Goal: Task Accomplishment & Management: Use online tool/utility

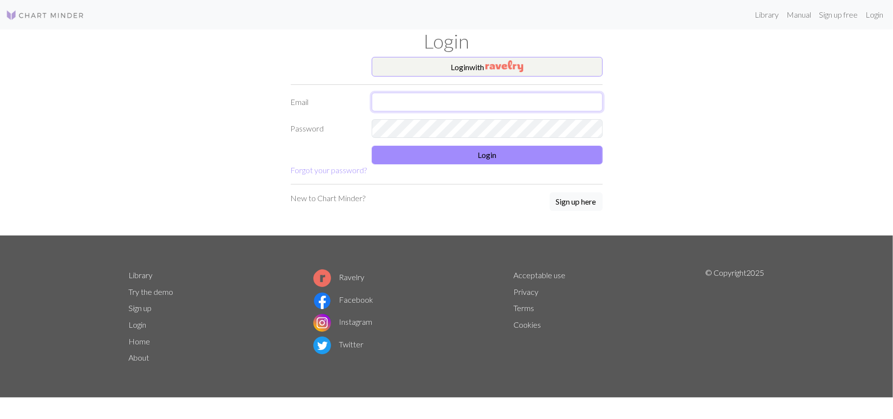
click at [446, 104] on input "text" at bounding box center [487, 102] width 231 height 19
type input "[EMAIL_ADDRESS][DOMAIN_NAME]"
click at [453, 159] on button "Login" at bounding box center [487, 155] width 231 height 19
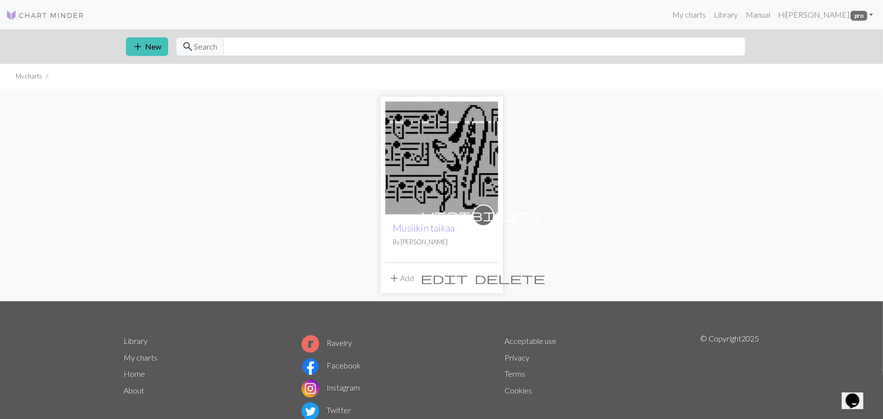
click at [459, 145] on img at bounding box center [442, 158] width 113 height 113
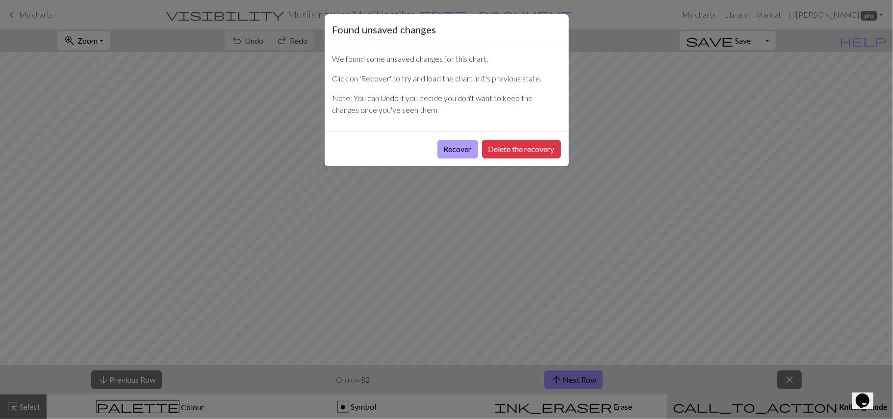
click at [466, 154] on button "Recover" at bounding box center [457, 149] width 41 height 19
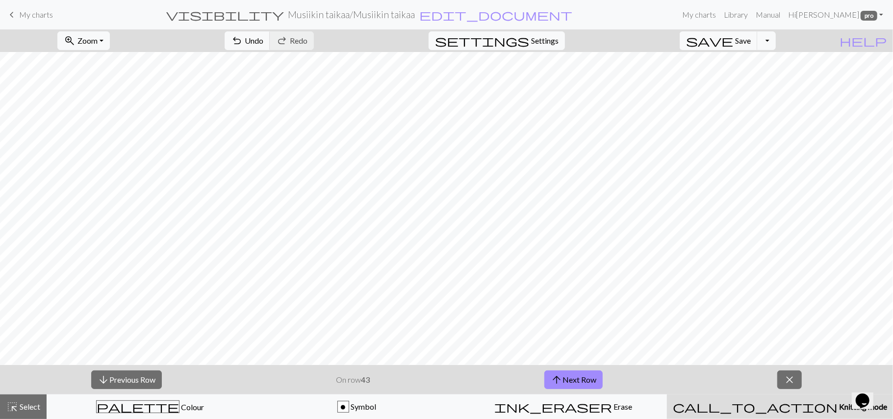
scroll to position [359, 0]
click at [784, 379] on span "close" at bounding box center [790, 380] width 12 height 14
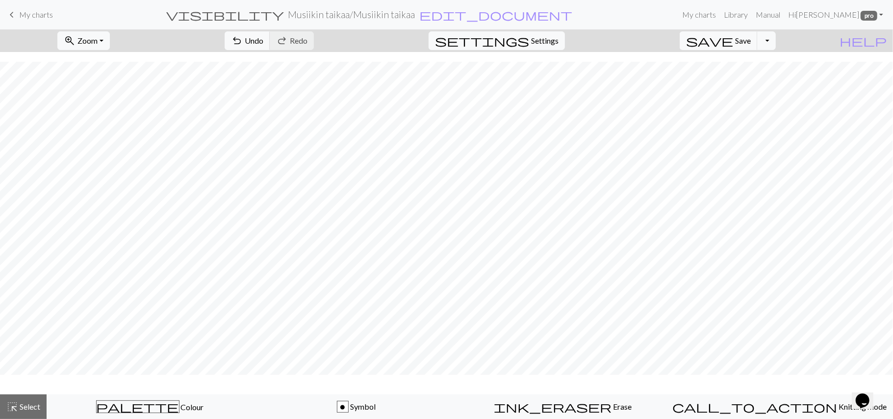
scroll to position [330, 0]
click at [30, 400] on button "highlight_alt Select Select" at bounding box center [23, 406] width 47 height 25
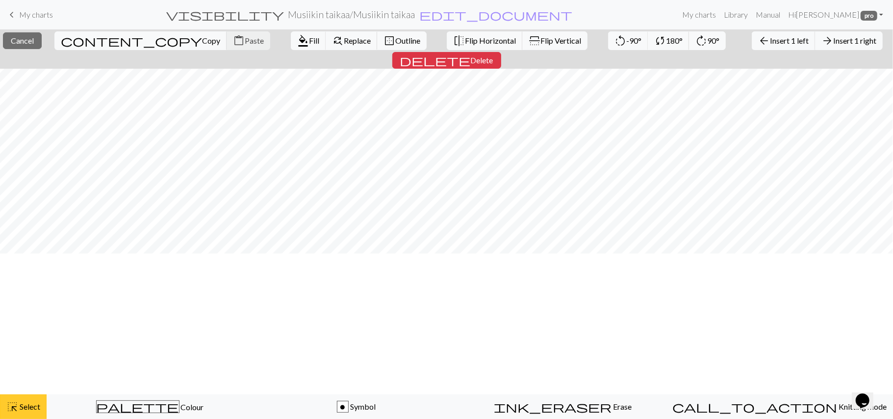
scroll to position [0, 0]
click at [833, 42] on span "Insert 1 right" at bounding box center [854, 40] width 43 height 9
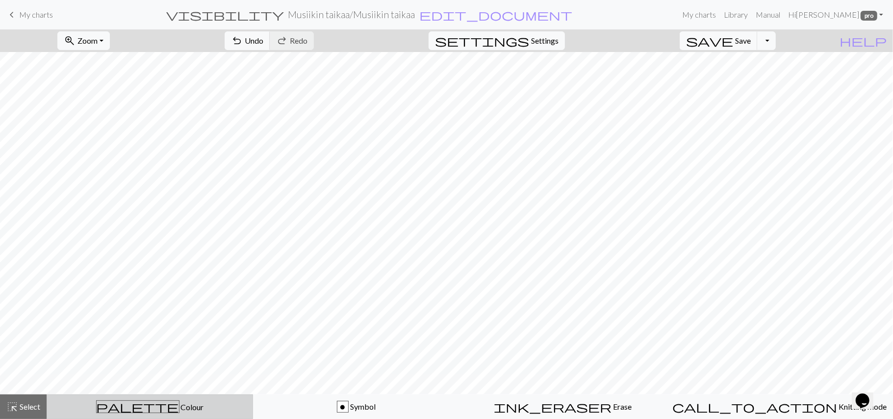
drag, startPoint x: 145, startPoint y: 408, endPoint x: 144, endPoint y: 401, distance: 7.4
click at [144, 401] on span "palette" at bounding box center [138, 407] width 82 height 14
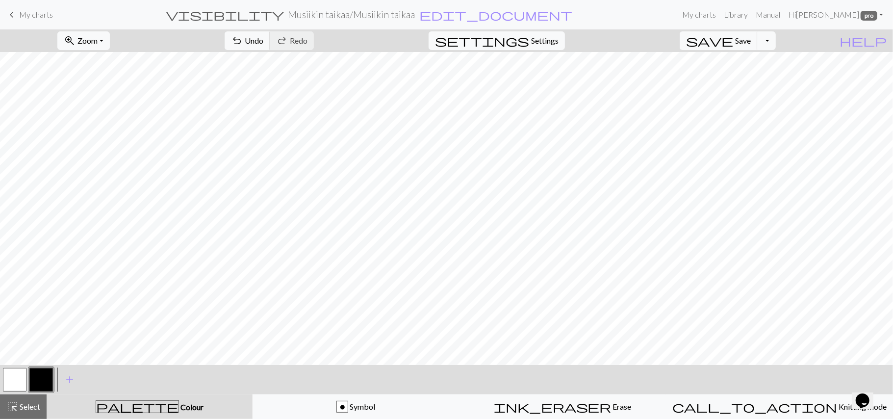
drag, startPoint x: 14, startPoint y: 379, endPoint x: 5, endPoint y: 383, distance: 9.5
click at [5, 383] on button "button" at bounding box center [15, 380] width 24 height 24
drag, startPoint x: 42, startPoint y: 381, endPoint x: 36, endPoint y: 383, distance: 6.5
click at [36, 383] on button "button" at bounding box center [41, 380] width 24 height 24
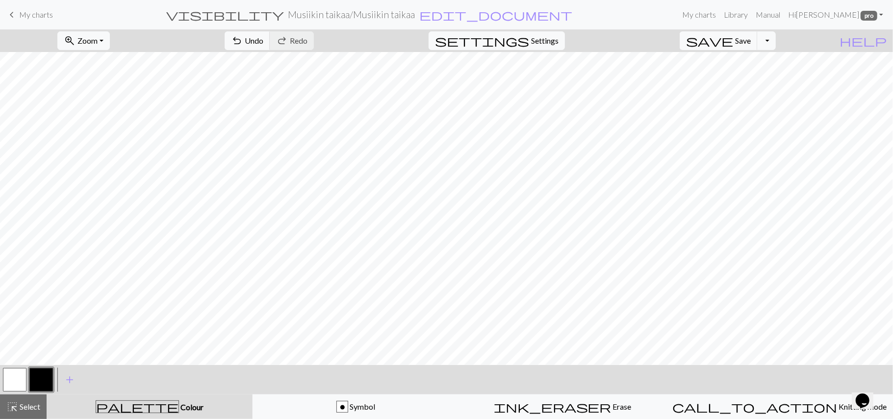
click at [0, 375] on div "< > add Add a colour" at bounding box center [446, 379] width 893 height 29
click at [18, 373] on button "button" at bounding box center [15, 380] width 24 height 24
drag, startPoint x: 48, startPoint y: 381, endPoint x: 40, endPoint y: 381, distance: 7.8
click at [40, 381] on button "button" at bounding box center [41, 380] width 24 height 24
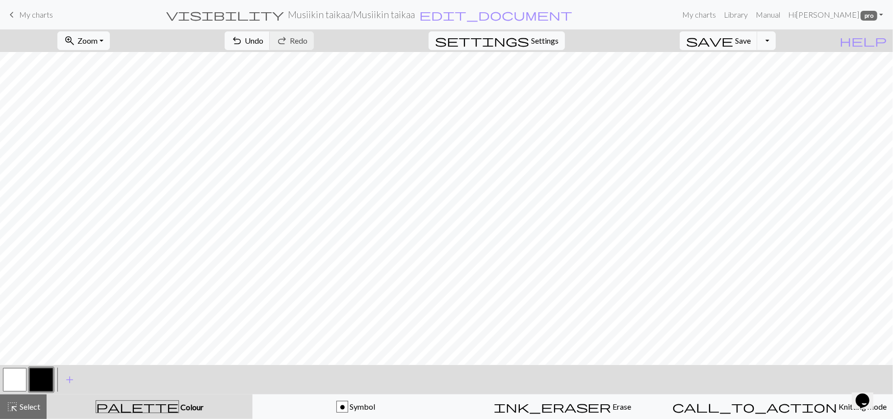
drag, startPoint x: 14, startPoint y: 379, endPoint x: 9, endPoint y: 380, distance: 4.9
click at [9, 380] on button "button" at bounding box center [15, 380] width 24 height 24
click at [40, 379] on button "button" at bounding box center [41, 380] width 24 height 24
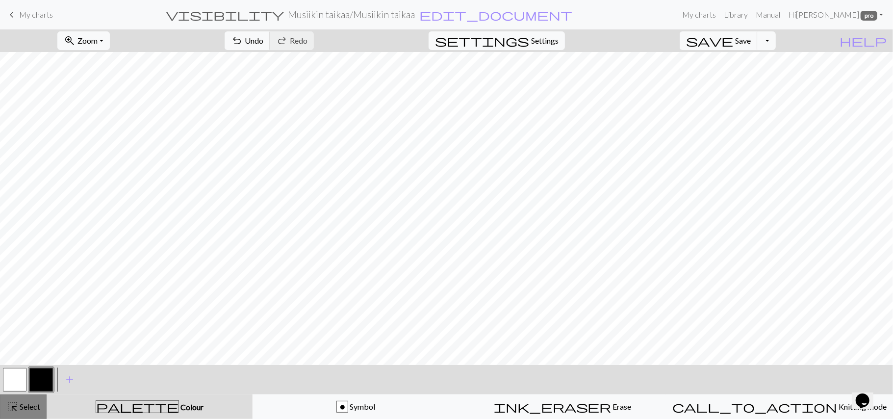
drag, startPoint x: 26, startPoint y: 410, endPoint x: 21, endPoint y: 407, distance: 6.1
click at [21, 407] on span "Select" at bounding box center [29, 406] width 22 height 9
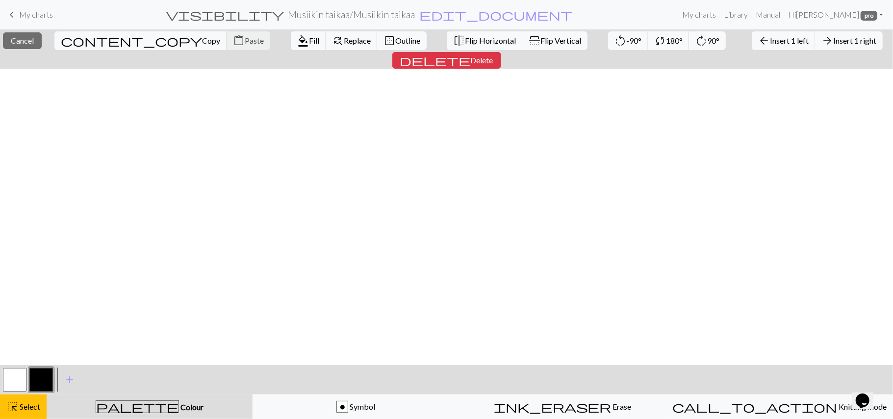
scroll to position [359, 0]
click at [833, 42] on span "Insert 1 right" at bounding box center [854, 40] width 43 height 9
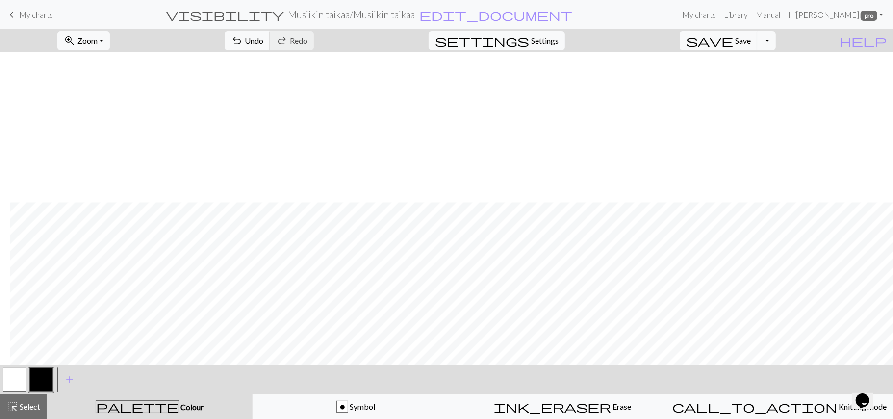
scroll to position [150, 30]
click at [0, 381] on div "< > add Add a colour" at bounding box center [446, 379] width 893 height 29
click at [11, 386] on button "button" at bounding box center [15, 380] width 24 height 24
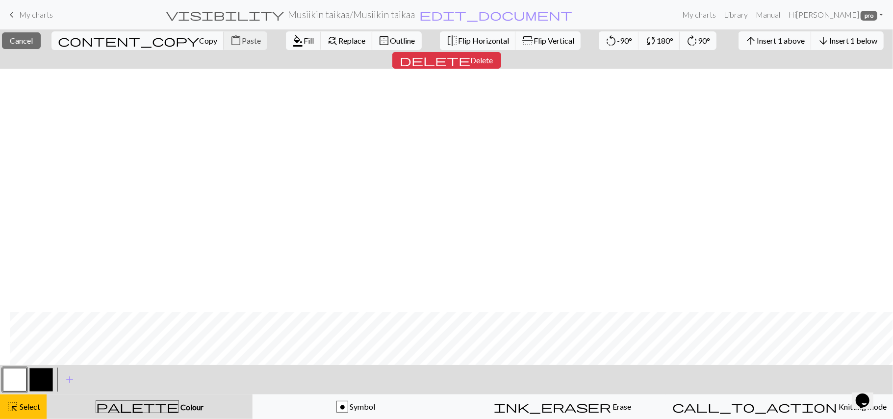
scroll to position [243, 30]
click at [22, 398] on button "highlight_alt Select Select" at bounding box center [23, 406] width 47 height 25
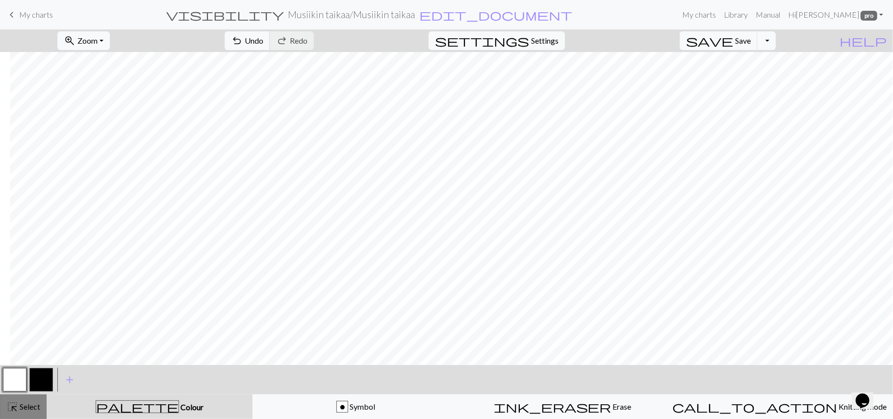
drag, startPoint x: 30, startPoint y: 401, endPoint x: 22, endPoint y: 400, distance: 7.9
click at [22, 400] on button "highlight_alt Select Select" at bounding box center [23, 406] width 47 height 25
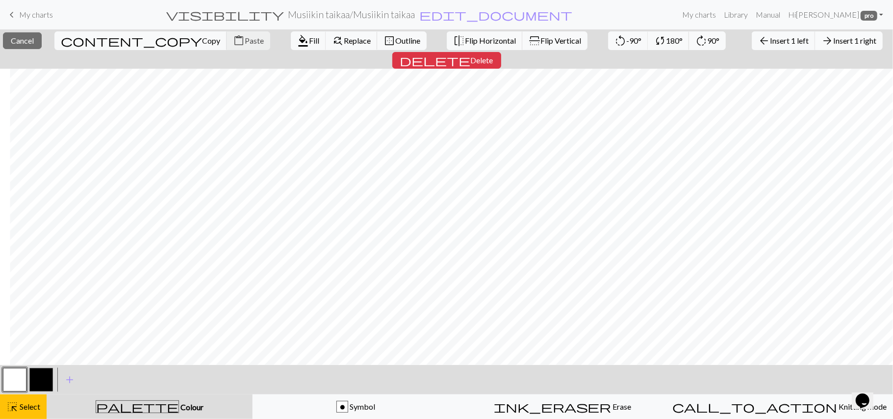
click at [815, 33] on button "arrow_forward Insert 1 right" at bounding box center [849, 40] width 68 height 19
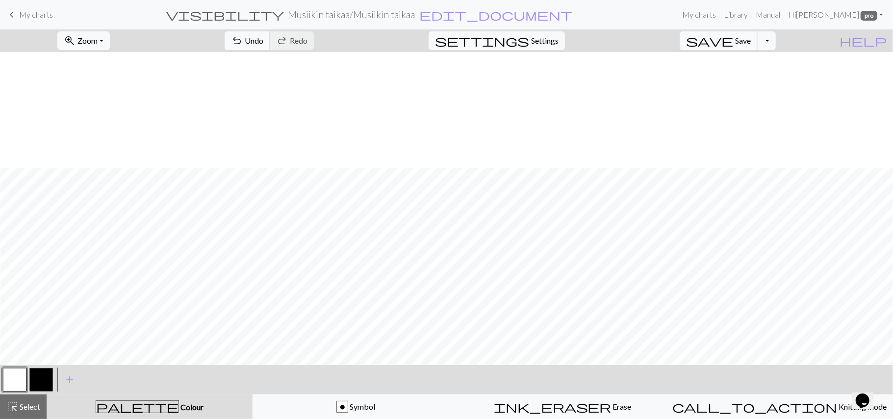
scroll to position [359, 30]
click at [33, 378] on button "button" at bounding box center [41, 380] width 24 height 24
click at [110, 39] on button "zoom_in Zoom Zoom" at bounding box center [83, 40] width 52 height 19
click at [106, 80] on button "Fit width" at bounding box center [96, 79] width 77 height 16
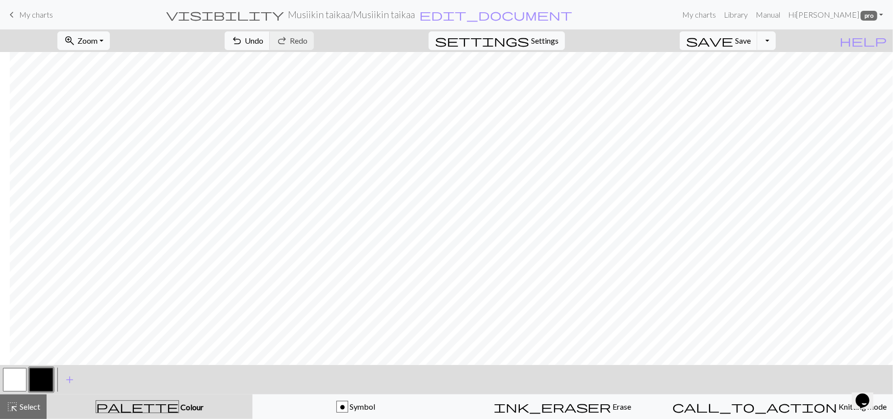
scroll to position [183, 10]
click at [9, 381] on button "button" at bounding box center [15, 380] width 24 height 24
drag, startPoint x: 893, startPoint y: 209, endPoint x: 849, endPoint y: 34, distance: 180.3
click at [849, 34] on div "zoom_in Zoom Zoom Fit all Fit width Fit height 50% 100% 150% 200% undo Undo Und…" at bounding box center [446, 223] width 893 height 389
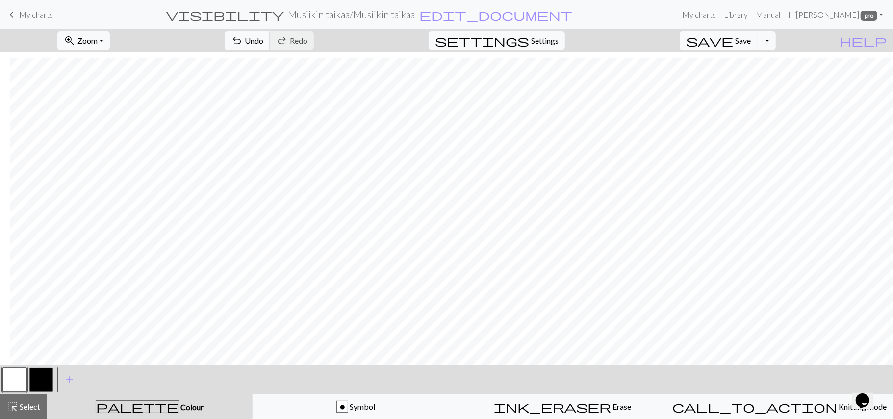
scroll to position [259, 10]
drag, startPoint x: 24, startPoint y: 414, endPoint x: 24, endPoint y: 406, distance: 7.9
click at [18, 413] on button "highlight_alt Select Select" at bounding box center [23, 406] width 47 height 25
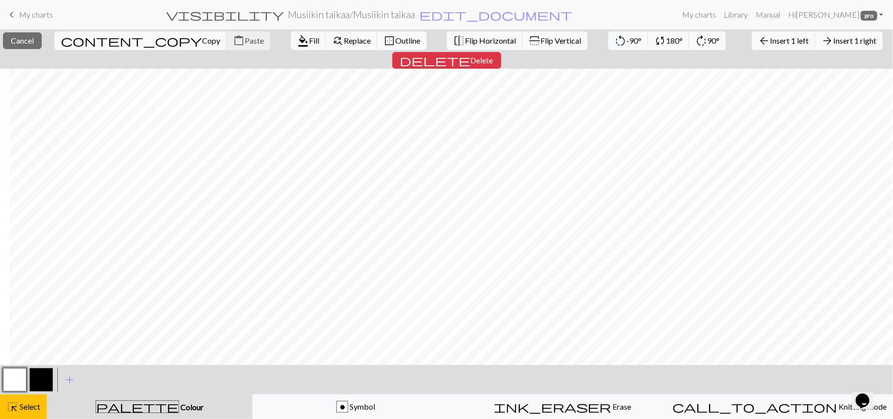
drag, startPoint x: 797, startPoint y: 38, endPoint x: 788, endPoint y: 36, distance: 9.0
click at [833, 36] on span "Insert 1 right" at bounding box center [854, 40] width 43 height 9
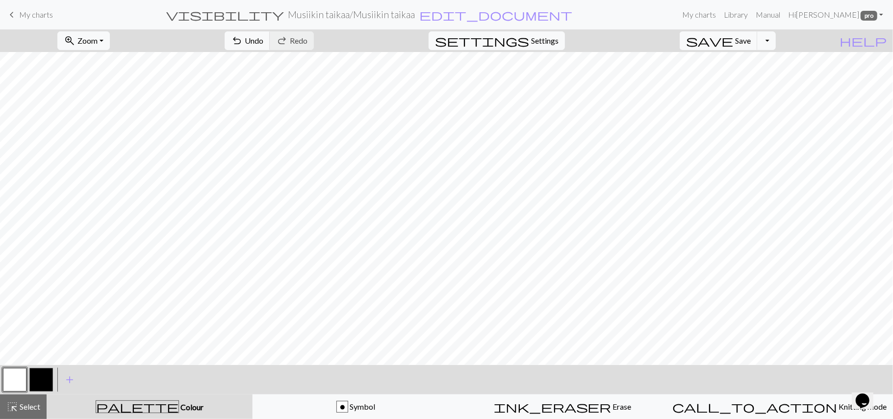
drag, startPoint x: 32, startPoint y: 383, endPoint x: 37, endPoint y: 380, distance: 6.4
click at [37, 380] on button "button" at bounding box center [41, 380] width 24 height 24
drag, startPoint x: 12, startPoint y: 377, endPoint x: 6, endPoint y: 377, distance: 5.9
click at [6, 377] on button "button" at bounding box center [15, 380] width 24 height 24
click at [44, 377] on button "button" at bounding box center [41, 380] width 24 height 24
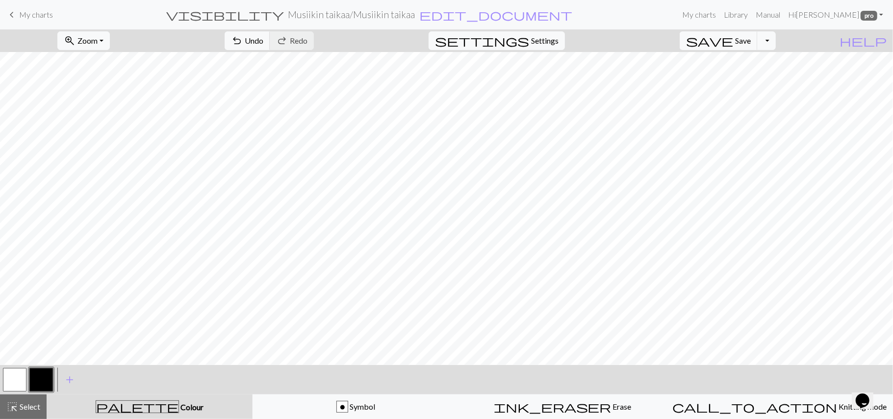
scroll to position [78, 10]
click at [270, 35] on button "undo Undo Undo" at bounding box center [248, 40] width 46 height 19
click at [243, 35] on span "undo" at bounding box center [237, 41] width 12 height 14
click at [243, 39] on span "undo" at bounding box center [237, 41] width 12 height 14
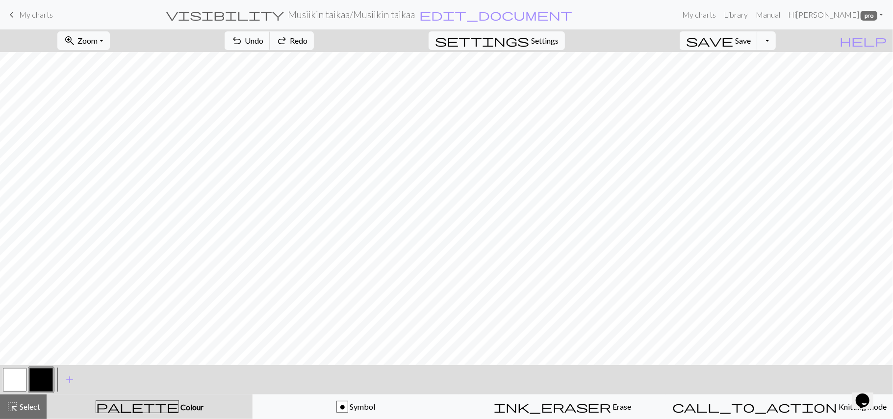
click at [243, 41] on span "undo" at bounding box center [237, 41] width 12 height 14
click at [243, 40] on span "undo" at bounding box center [237, 41] width 12 height 14
drag, startPoint x: 291, startPoint y: 41, endPoint x: 285, endPoint y: 45, distance: 6.7
click at [270, 45] on button "undo Undo Undo" at bounding box center [248, 40] width 46 height 19
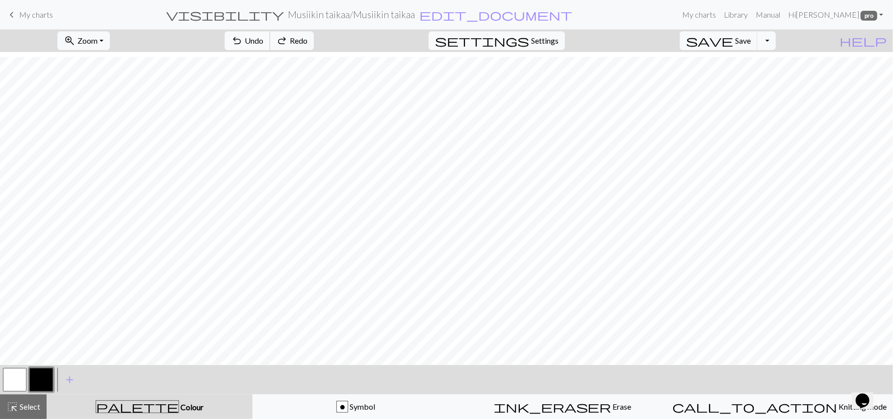
click at [270, 45] on button "undo Undo Undo" at bounding box center [248, 40] width 46 height 19
drag, startPoint x: 24, startPoint y: 401, endPoint x: 16, endPoint y: 403, distance: 8.6
click at [16, 403] on div "highlight_alt Select Select" at bounding box center [23, 407] width 34 height 12
drag, startPoint x: 20, startPoint y: 380, endPoint x: 10, endPoint y: 385, distance: 11.0
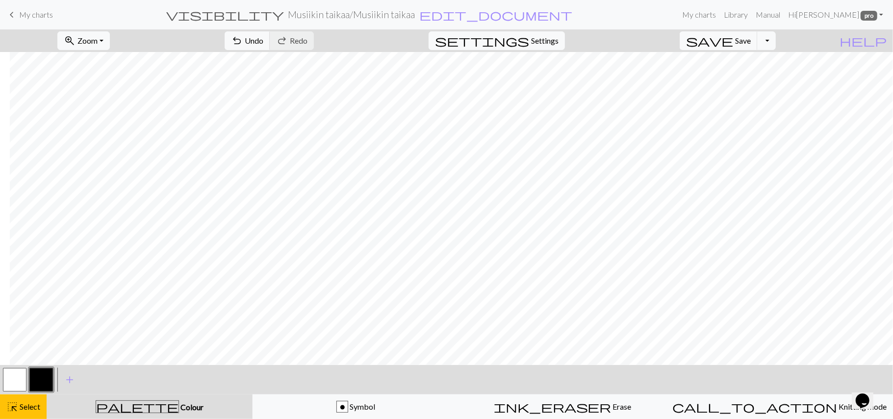
click at [10, 385] on button "button" at bounding box center [15, 380] width 24 height 24
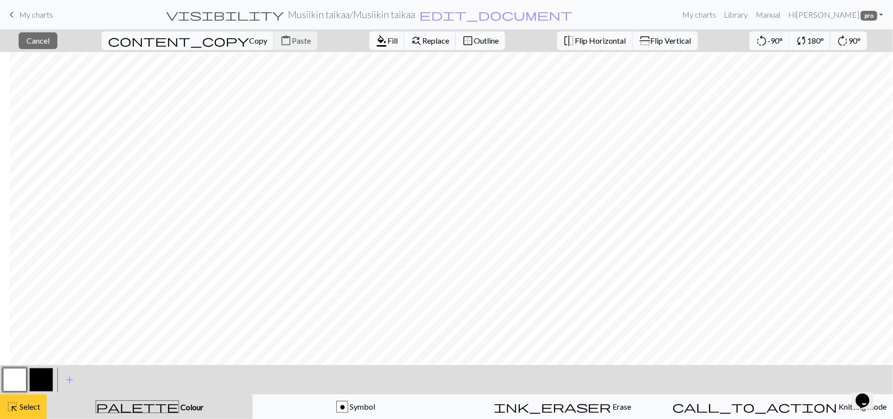
click at [27, 405] on span "Select" at bounding box center [29, 406] width 22 height 9
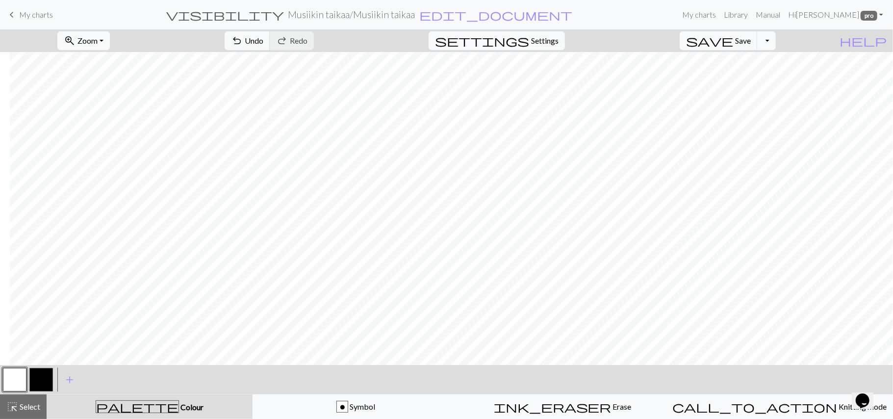
drag, startPoint x: 16, startPoint y: 378, endPoint x: 5, endPoint y: 381, distance: 11.8
click at [5, 381] on button "button" at bounding box center [15, 380] width 24 height 24
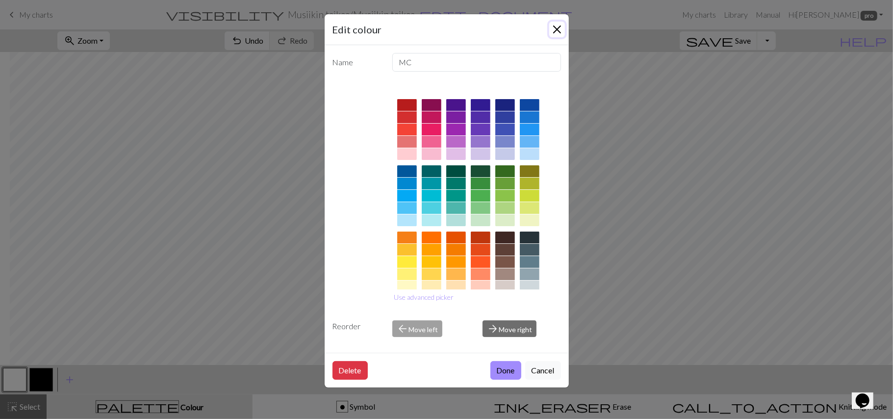
click at [556, 26] on button "Close" at bounding box center [557, 30] width 16 height 16
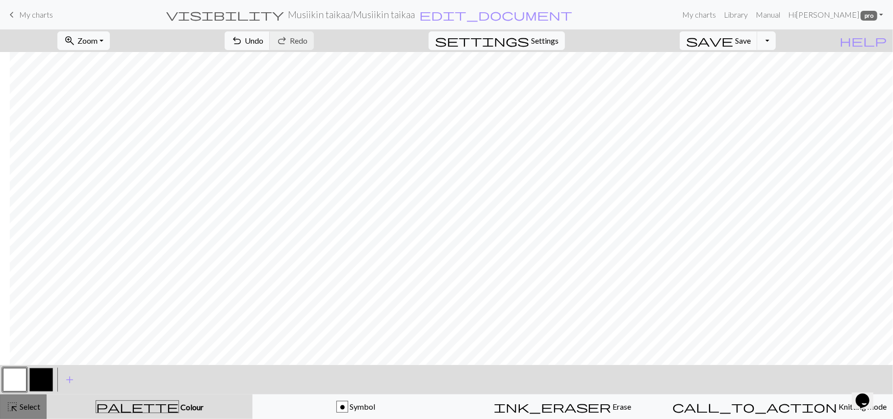
click at [27, 409] on span "Select" at bounding box center [29, 406] width 22 height 9
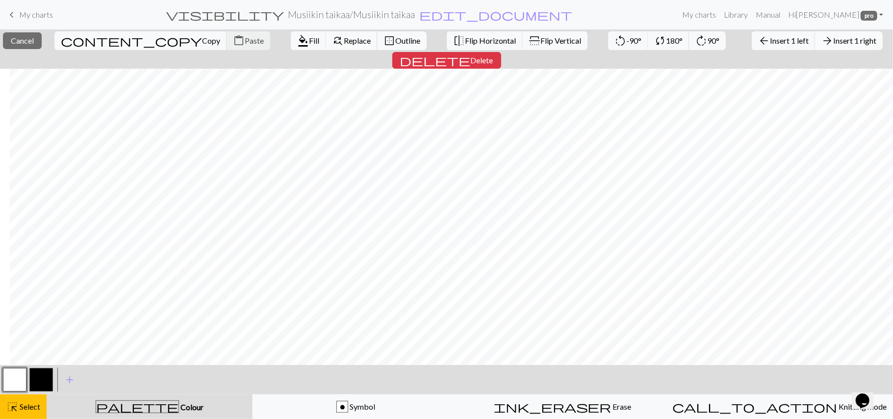
click at [815, 32] on button "arrow_forward Insert 1 right" at bounding box center [849, 40] width 68 height 19
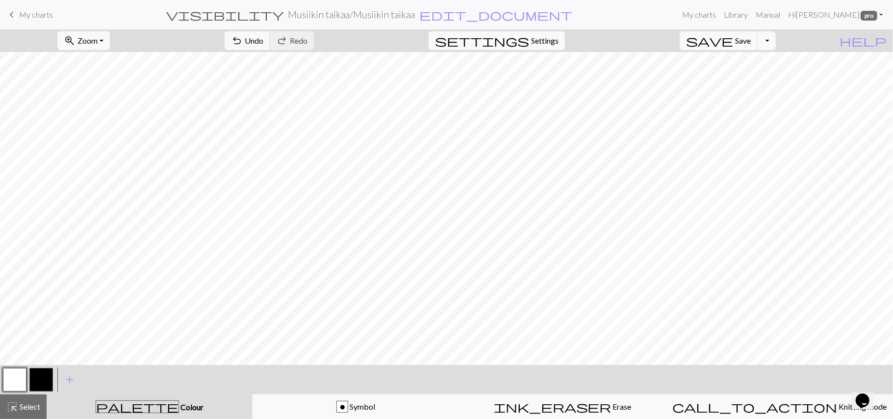
drag, startPoint x: 42, startPoint y: 379, endPoint x: 31, endPoint y: 378, distance: 10.9
click at [31, 378] on button "button" at bounding box center [41, 380] width 24 height 24
drag, startPoint x: 15, startPoint y: 378, endPoint x: 10, endPoint y: 380, distance: 5.3
click at [10, 380] on button "button" at bounding box center [15, 380] width 24 height 24
drag, startPoint x: 48, startPoint y: 374, endPoint x: 43, endPoint y: 373, distance: 4.9
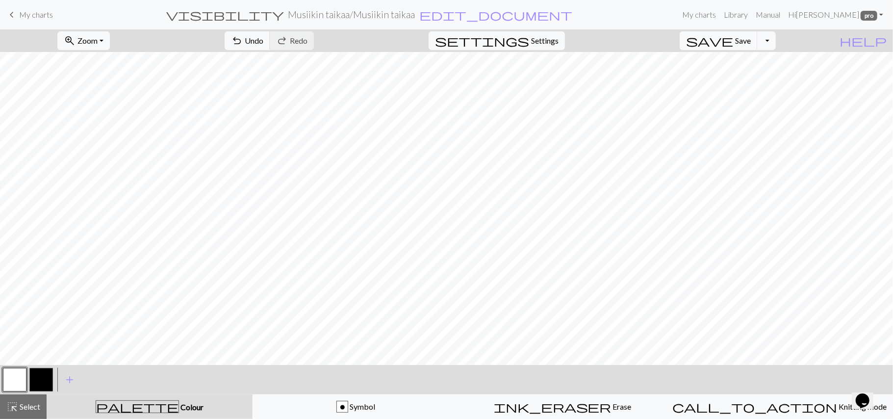
click at [43, 373] on button "button" at bounding box center [41, 380] width 24 height 24
click at [4, 376] on button "button" at bounding box center [15, 380] width 24 height 24
click at [40, 375] on button "button" at bounding box center [41, 380] width 24 height 24
click at [10, 378] on button "button" at bounding box center [15, 380] width 24 height 24
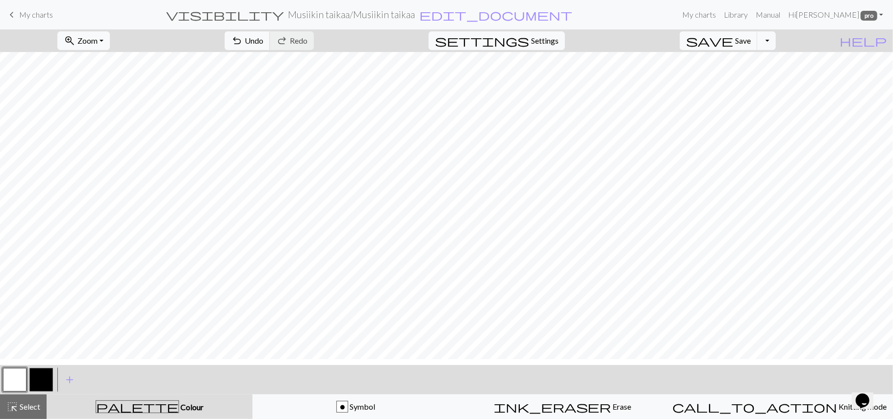
scroll to position [0, 10]
click at [16, 379] on button "button" at bounding box center [15, 380] width 24 height 24
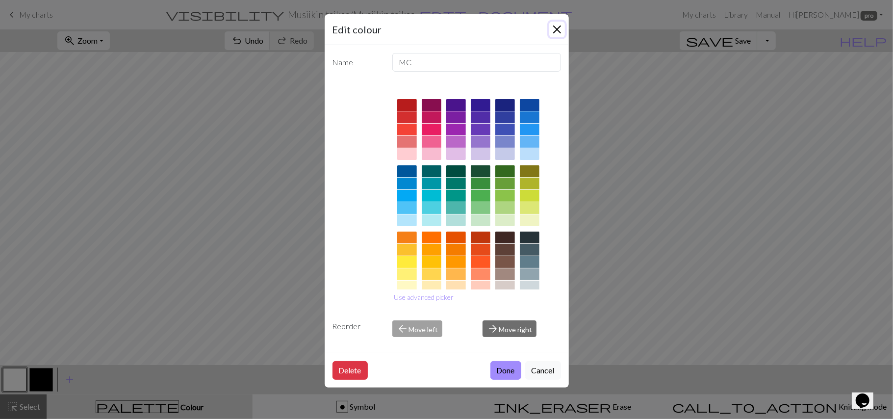
click at [554, 24] on button "Close" at bounding box center [557, 30] width 16 height 16
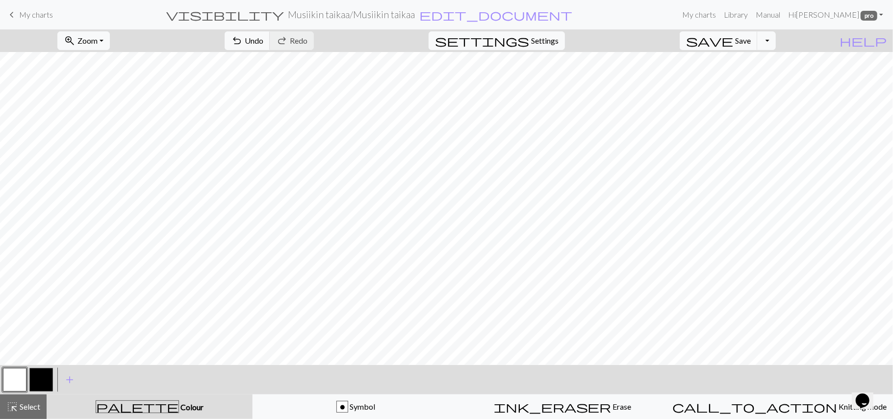
click at [36, 372] on button "button" at bounding box center [41, 380] width 24 height 24
drag, startPoint x: 13, startPoint y: 384, endPoint x: 1, endPoint y: 383, distance: 11.8
click at [1, 383] on div at bounding box center [14, 379] width 26 height 26
drag, startPoint x: 12, startPoint y: 383, endPoint x: 3, endPoint y: 382, distance: 8.9
click at [3, 382] on button "button" at bounding box center [15, 380] width 24 height 24
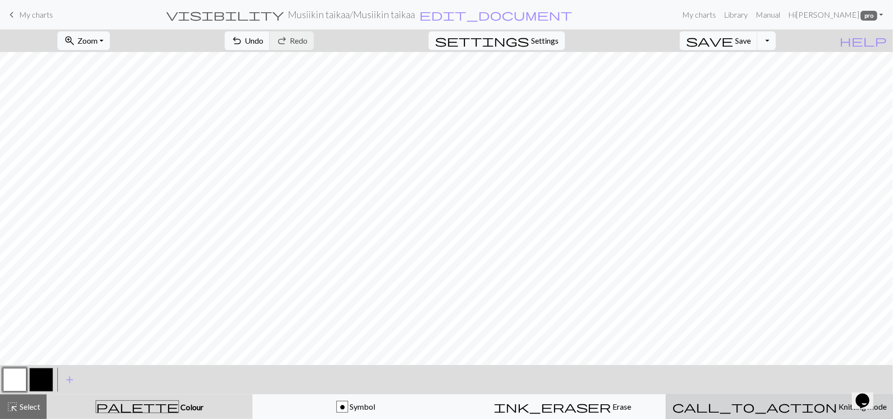
click at [775, 412] on div "call_to_action Knitting mode Knitting mode" at bounding box center [779, 407] width 214 height 12
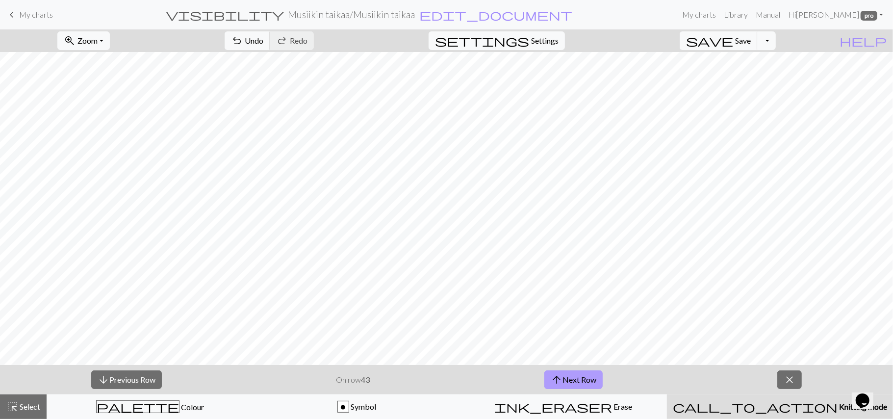
click at [577, 385] on button "arrow_upward Next Row" at bounding box center [573, 379] width 58 height 19
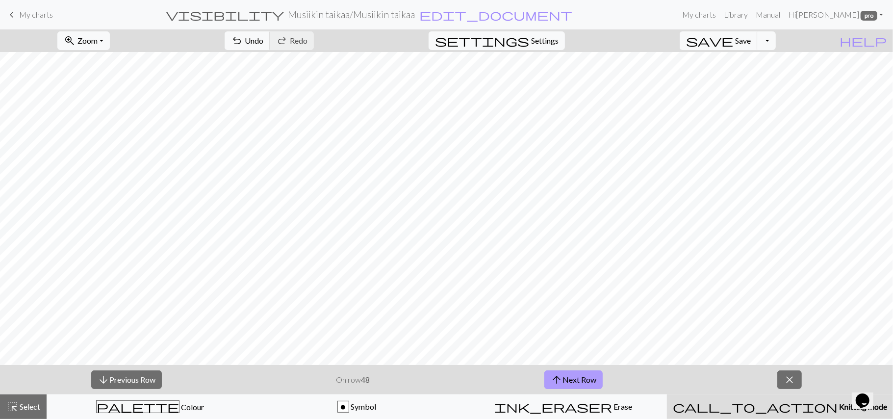
click at [577, 385] on button "arrow_upward Next Row" at bounding box center [573, 379] width 58 height 19
click at [110, 44] on button "zoom_in Zoom Zoom" at bounding box center [83, 40] width 52 height 19
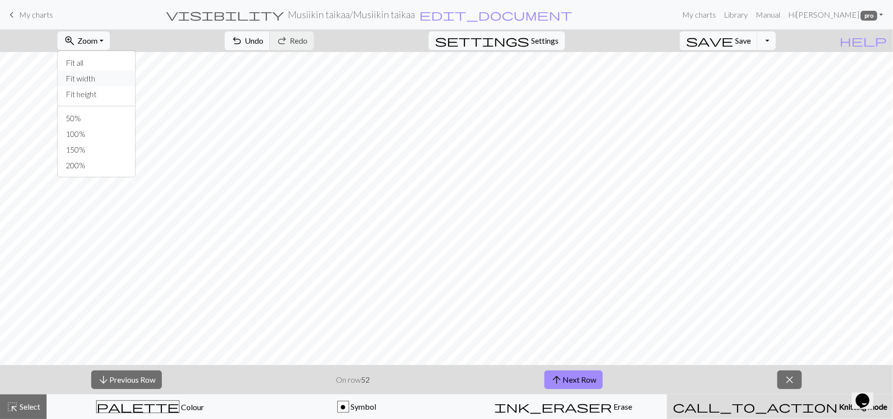
click at [108, 81] on button "Fit width" at bounding box center [96, 79] width 77 height 16
click at [572, 385] on button "arrow_upward Next Row" at bounding box center [573, 379] width 58 height 19
click at [572, 383] on button "arrow_upward Next Row" at bounding box center [573, 379] width 58 height 19
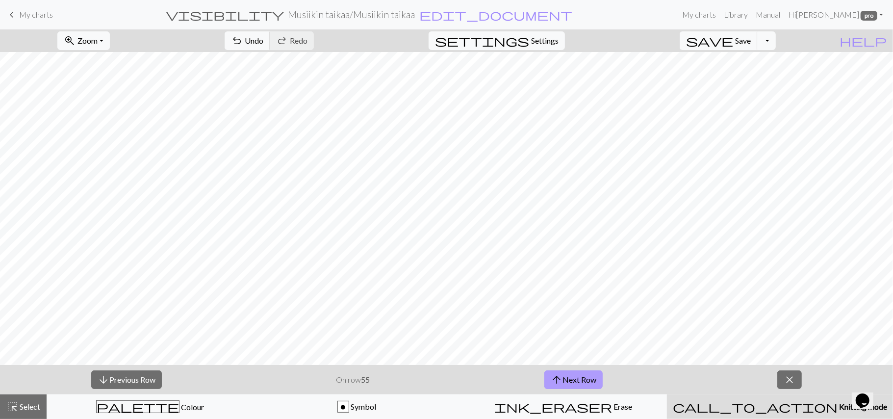
click at [581, 387] on button "arrow_upward Next Row" at bounding box center [573, 379] width 58 height 19
click at [575, 386] on button "arrow_upward Next Row" at bounding box center [573, 379] width 58 height 19
click at [569, 390] on div "arrow_downward Previous Row On row 59 arrow_upward Next Row close" at bounding box center [446, 379] width 893 height 29
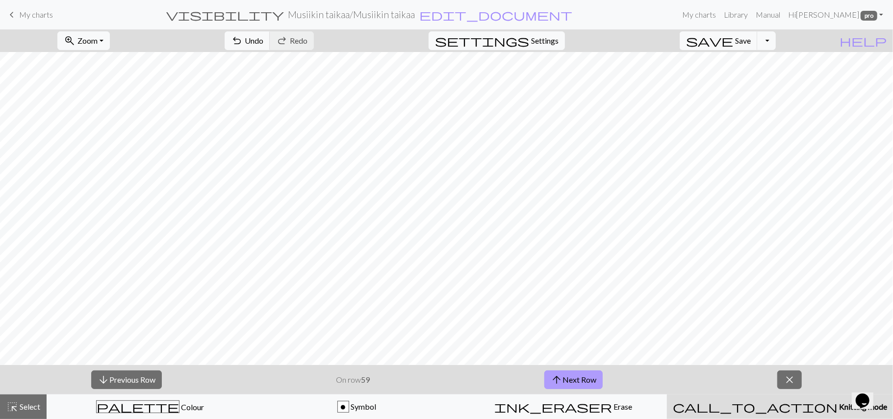
click at [566, 381] on button "arrow_upward Next Row" at bounding box center [573, 379] width 58 height 19
